Goal: Understand process/instructions

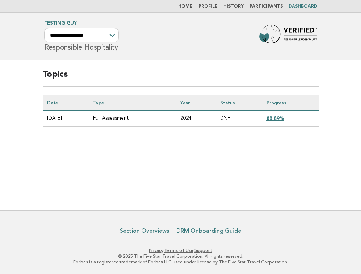
click at [192, 7] on link "Home" at bounding box center [185, 6] width 14 height 4
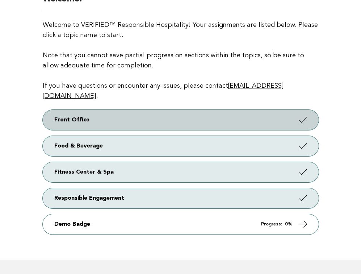
scroll to position [37, 0]
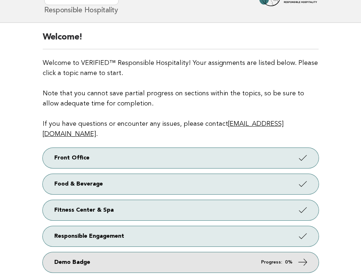
click at [201, 252] on link "Demo Badge Progress: 0%" at bounding box center [181, 262] width 276 height 20
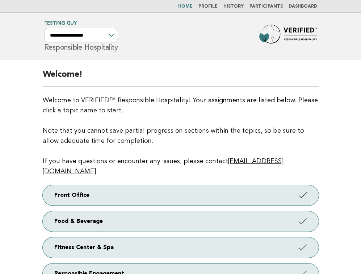
scroll to position [37, 0]
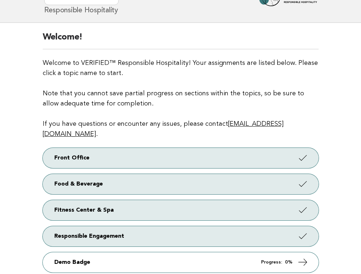
click at [186, 101] on p "Welcome to VERIFIED™ Responsible Hospitality! Your assignments are listed below…" at bounding box center [181, 98] width 276 height 81
click at [175, 96] on p "Welcome to VERIFIED™ Responsible Hospitality! Your assignments are listed below…" at bounding box center [181, 98] width 276 height 81
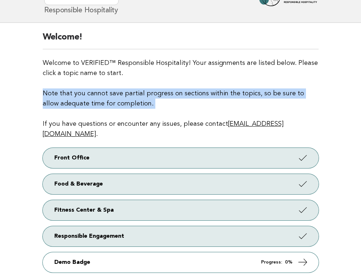
click at [176, 101] on p "Welcome to VERIFIED™ Responsible Hospitality! Your assignments are listed below…" at bounding box center [181, 98] width 276 height 81
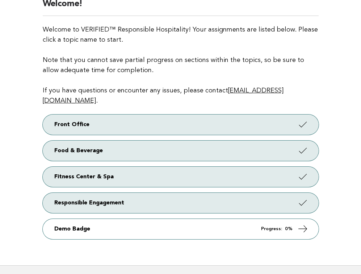
scroll to position [0, 0]
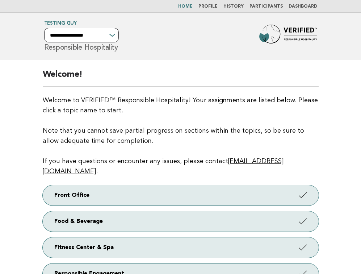
click at [106, 35] on select "**********" at bounding box center [81, 35] width 75 height 14
click at [150, 84] on h2 "Welcome!" at bounding box center [181, 78] width 276 height 18
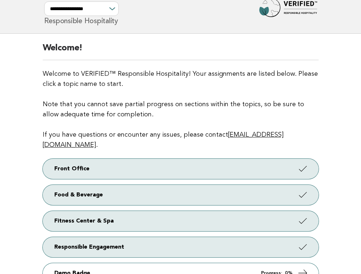
scroll to position [27, 0]
